Goal: Transaction & Acquisition: Purchase product/service

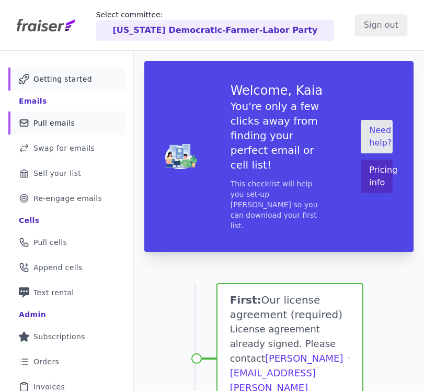
click at [48, 129] on link "Mail Icon Outline of a mail envelope Pull emails" at bounding box center [66, 122] width 117 height 23
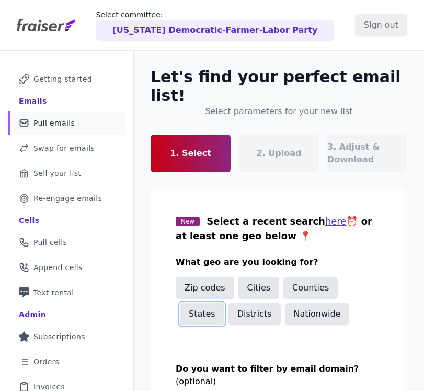
click at [224, 303] on button "States" at bounding box center [202, 314] width 44 height 22
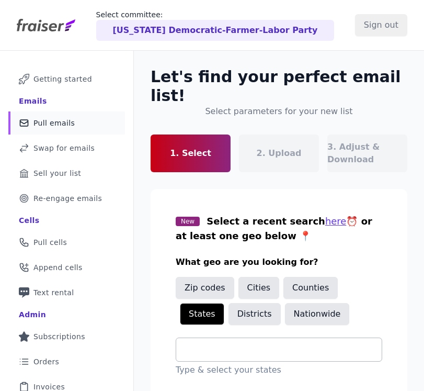
click at [228, 343] on input "text" at bounding box center [283, 349] width 197 height 13
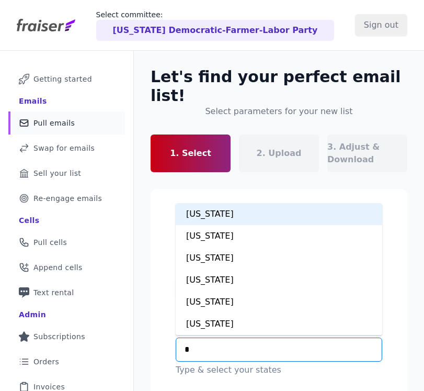
type input "**"
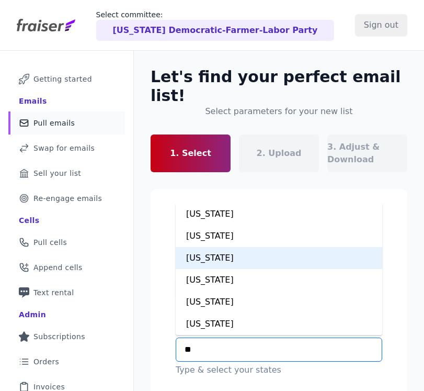
click at [222, 247] on div "Minnesota" at bounding box center [279, 258] width 207 height 22
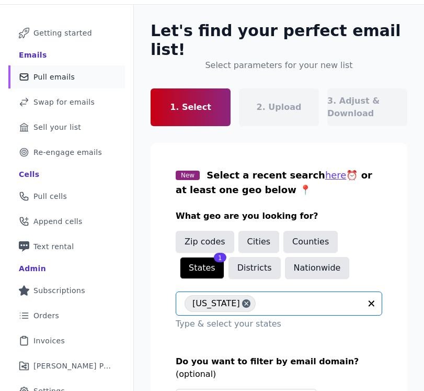
scroll to position [104, 0]
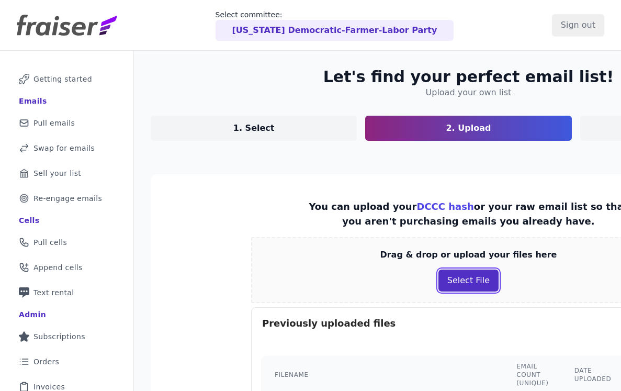
click at [424, 281] on button "Select File" at bounding box center [468, 280] width 60 height 22
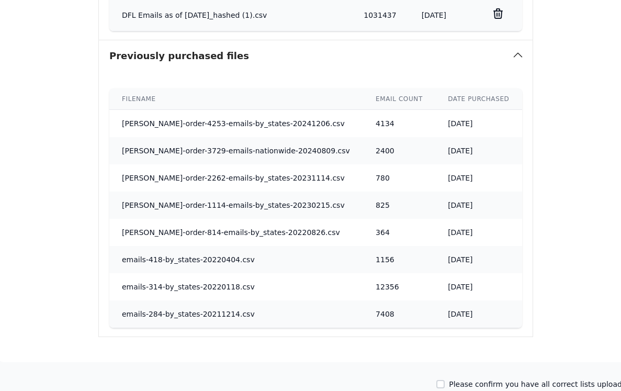
scroll to position [536, 153]
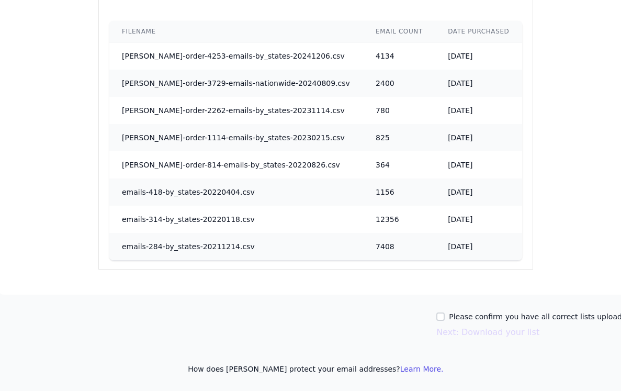
click at [424, 319] on label "Please confirm you have all correct lists uploaded." at bounding box center [541, 316] width 185 height 10
click at [424, 319] on input "Please confirm you have all correct lists uploaded." at bounding box center [440, 316] width 8 height 8
checkbox input "true"
click at [424, 335] on button "Next: Download your list" at bounding box center [487, 332] width 103 height 13
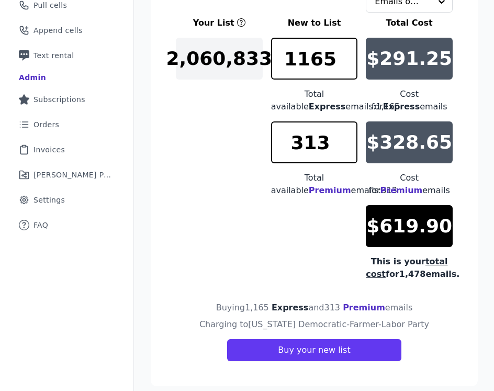
scroll to position [249, 0]
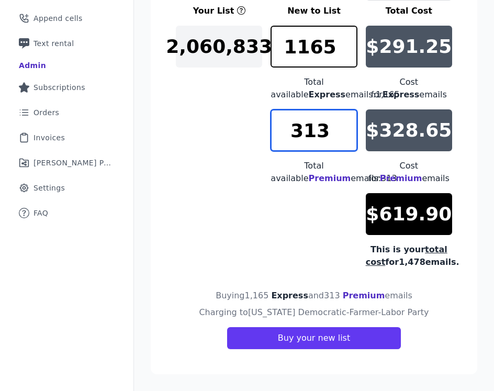
drag, startPoint x: 322, startPoint y: 113, endPoint x: 285, endPoint y: 117, distance: 37.3
click at [285, 117] on input "313" at bounding box center [313, 130] width 86 height 42
type input "291"
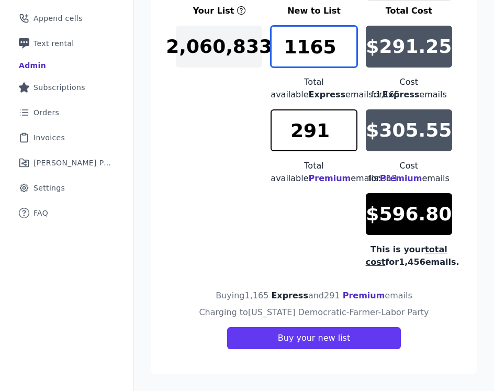
drag, startPoint x: 332, startPoint y: 35, endPoint x: 298, endPoint y: 35, distance: 34.0
click at [298, 35] on input "1165" at bounding box center [313, 47] width 86 height 42
type input "1031"
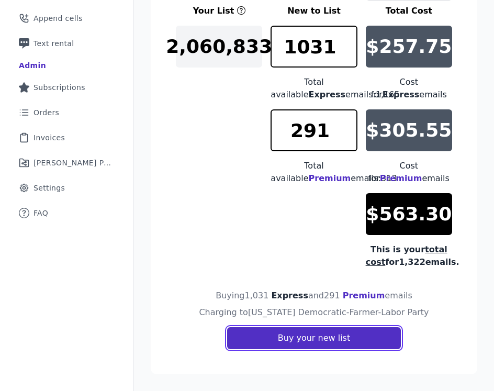
click at [289, 342] on button "Buy your new list" at bounding box center [314, 338] width 174 height 22
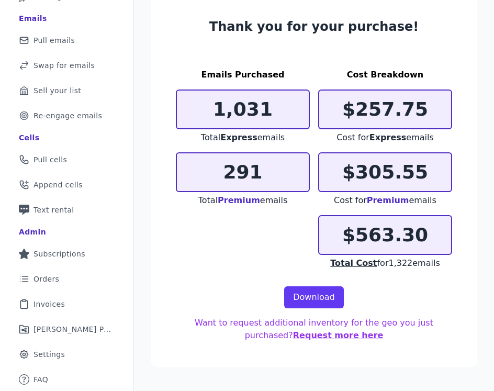
scroll to position [83, 0]
click at [311, 304] on link "Download" at bounding box center [314, 297] width 60 height 22
